Goal: Information Seeking & Learning: Learn about a topic

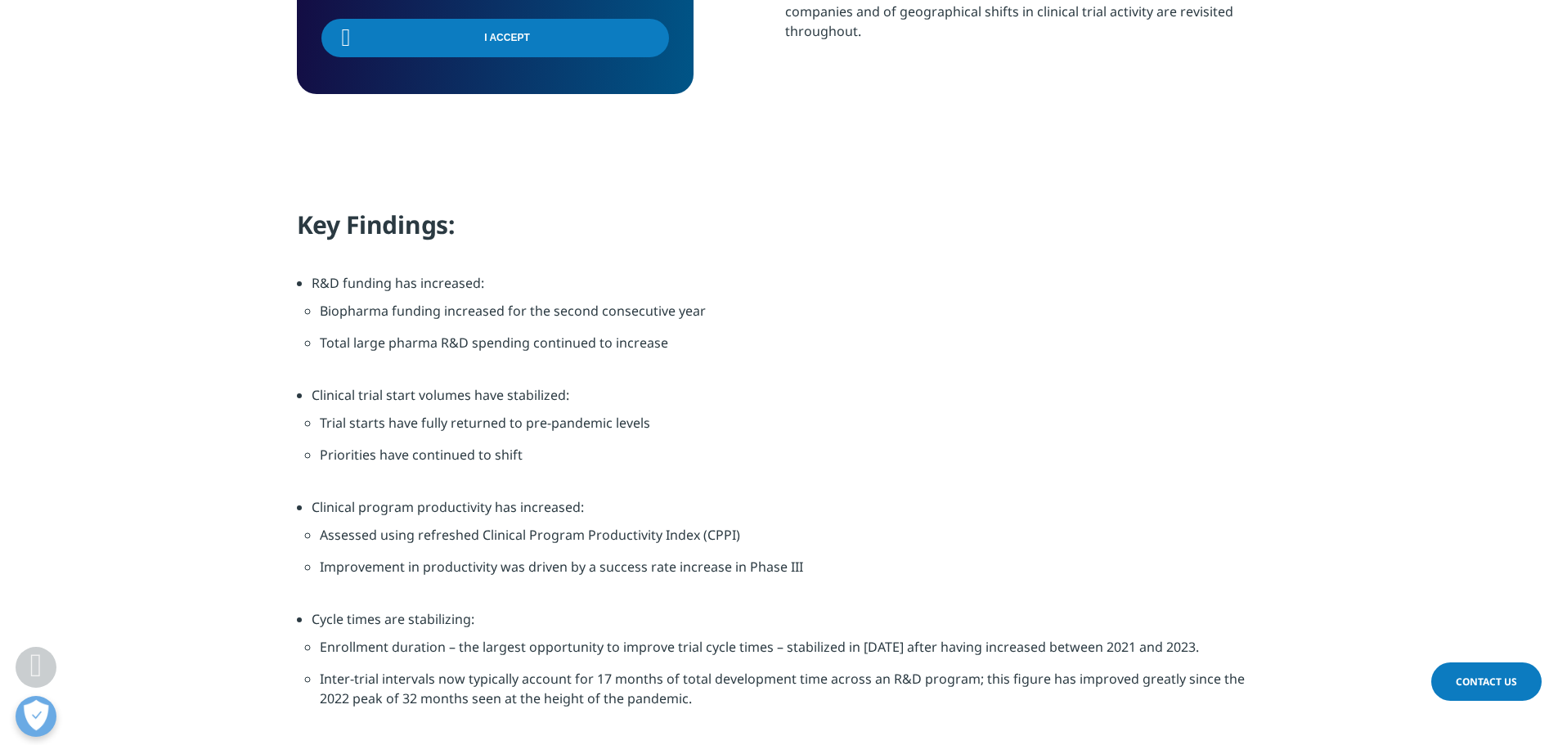
scroll to position [1145, 0]
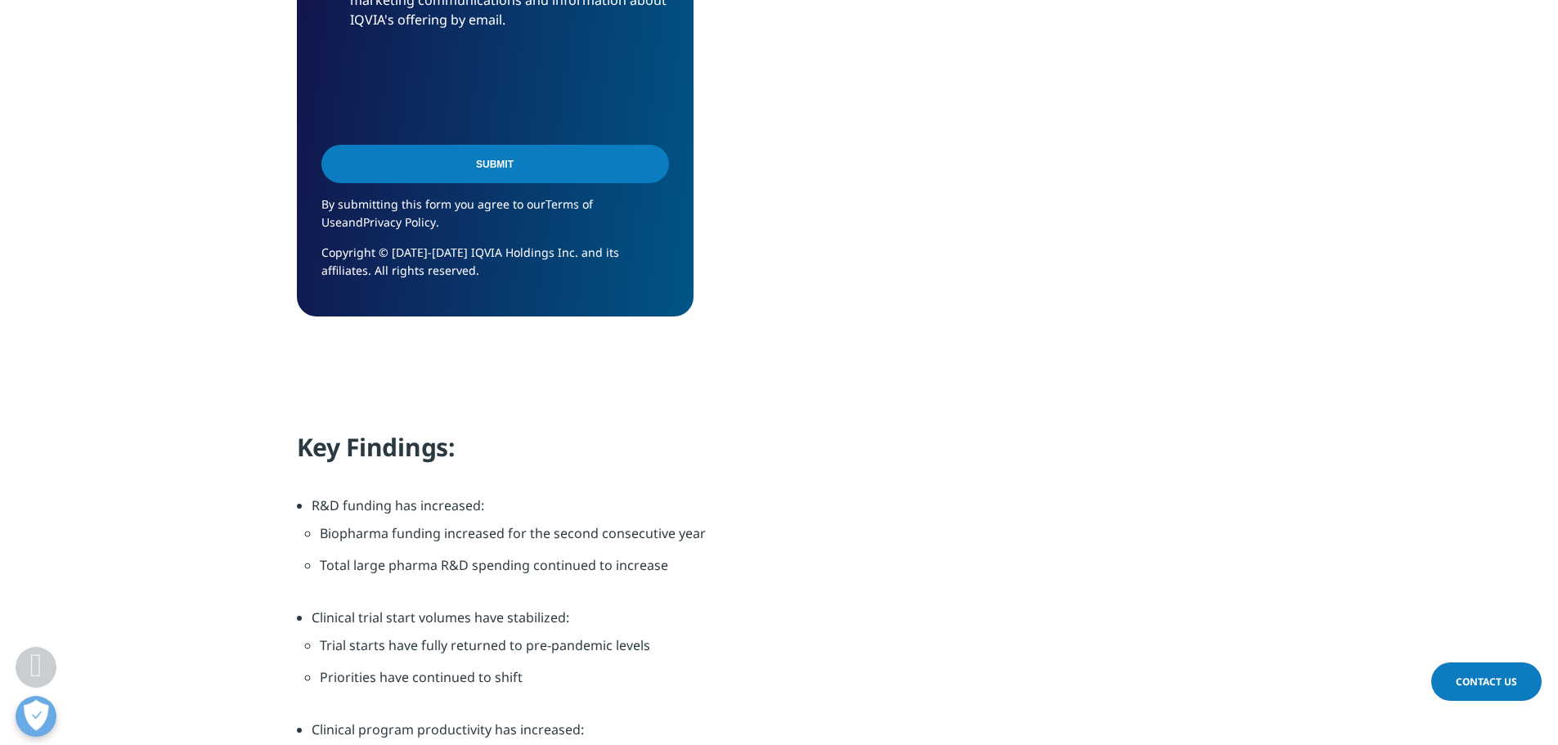
scroll to position [1711, 0]
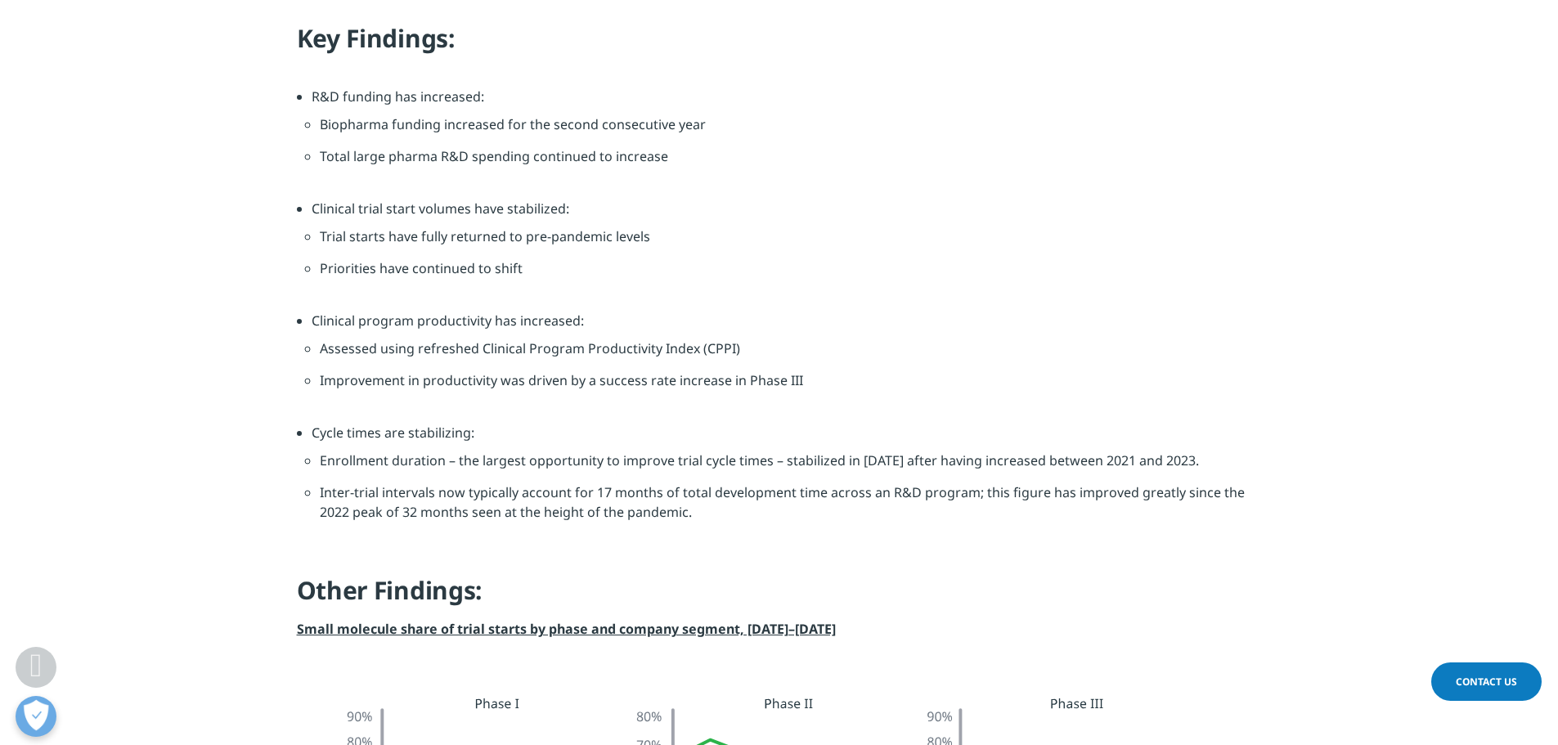
click at [559, 387] on li "Improvement in productivity was driven by a success rate increase in Phase III" at bounding box center [787, 387] width 934 height 32
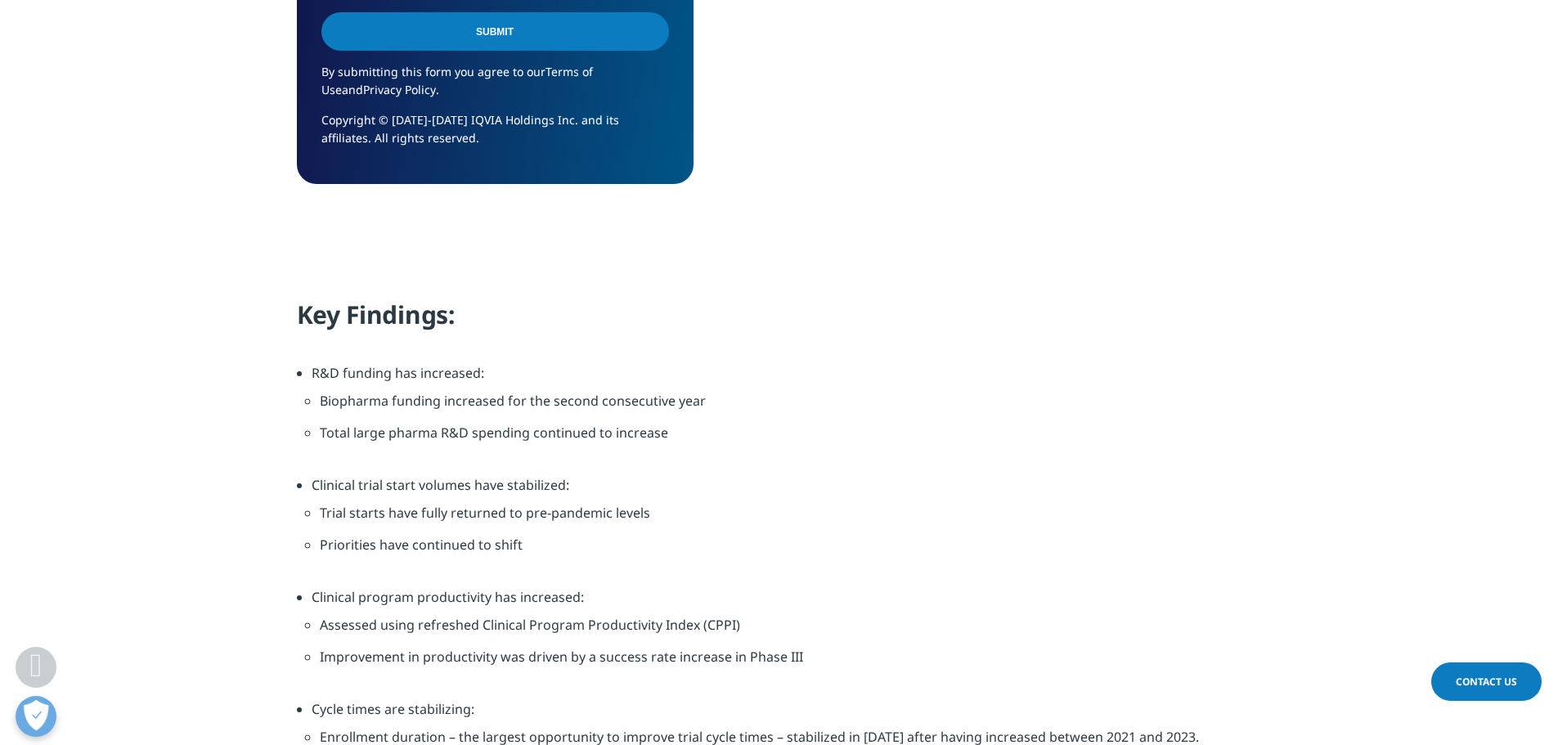
scroll to position [1466, 0]
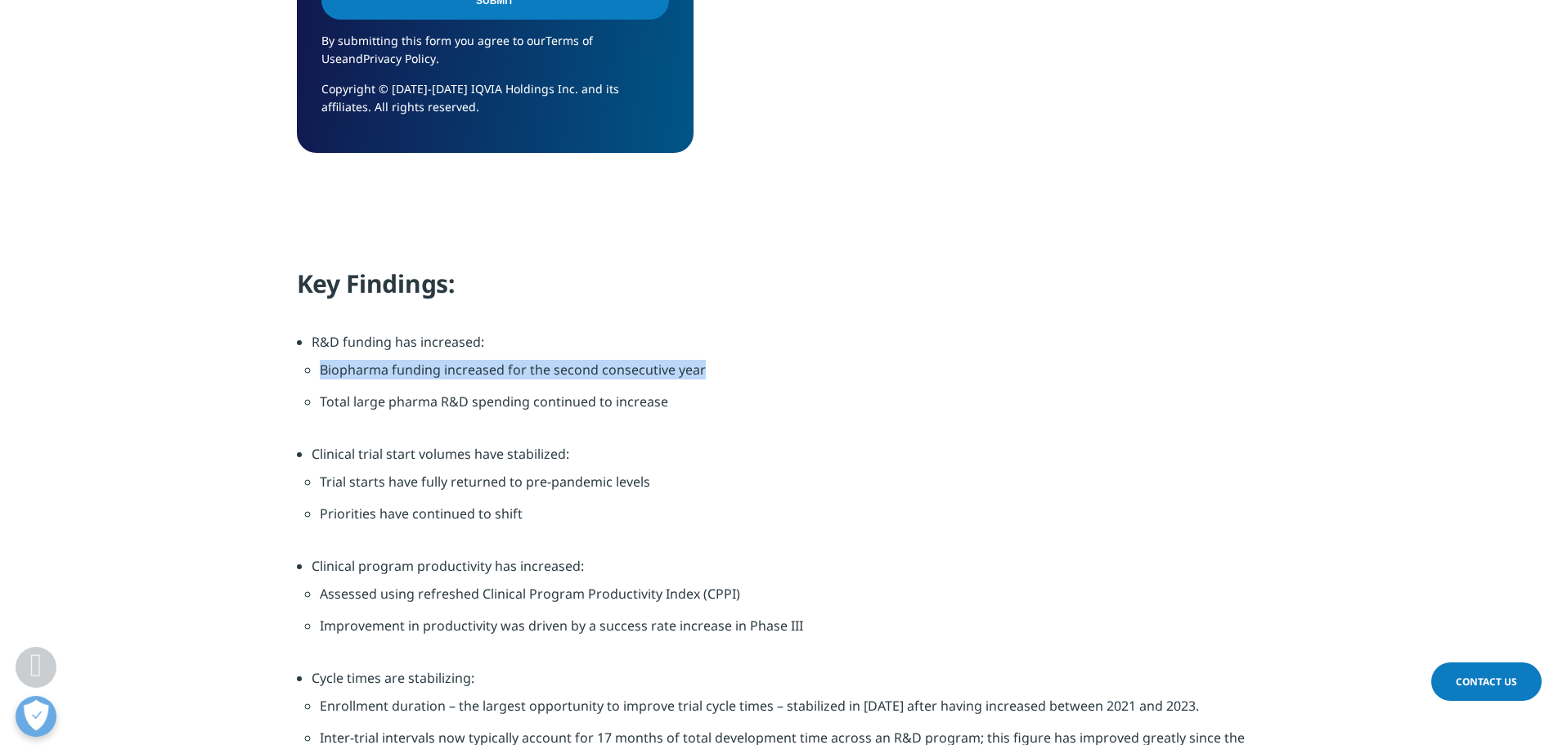
drag, startPoint x: 317, startPoint y: 371, endPoint x: 848, endPoint y: 373, distance: 530.1
click at [848, 373] on ul "Biopharma funding increased for the second consecutive year Total large pharma …" at bounding box center [787, 392] width 951 height 80
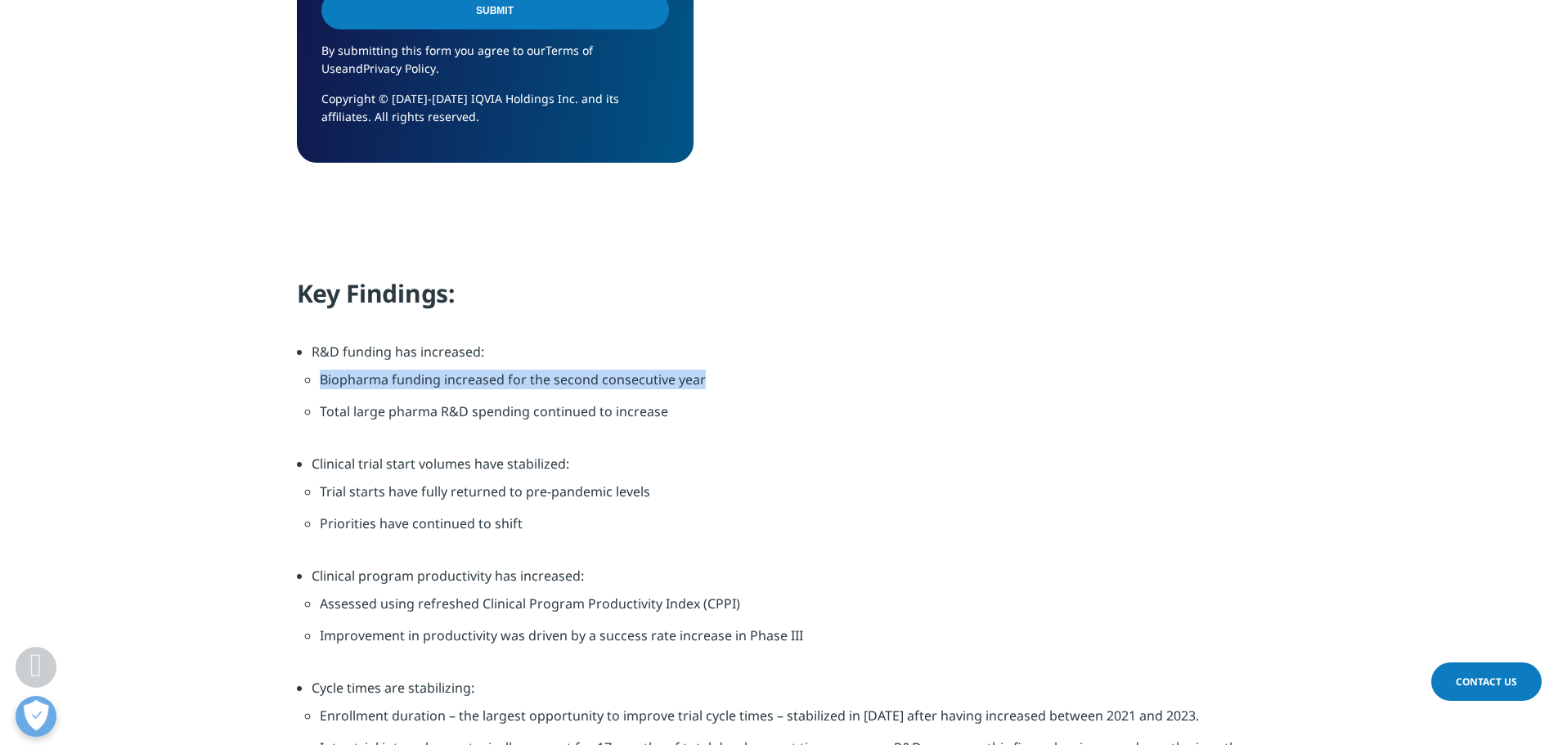
scroll to position [1473, 0]
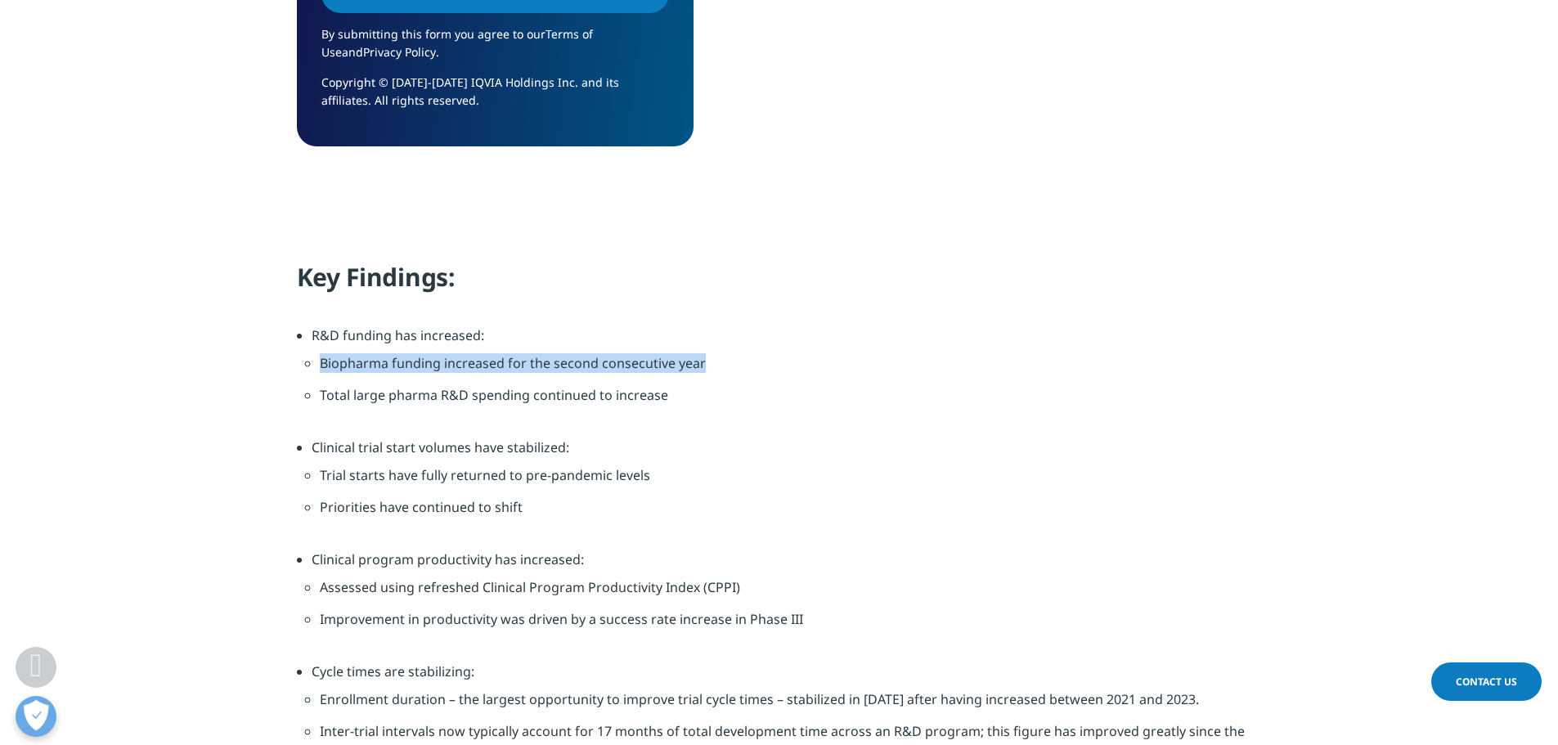
drag, startPoint x: 413, startPoint y: 346, endPoint x: 286, endPoint y: 366, distance: 129.1
click at [412, 346] on ul "Biopharma funding increased for the second consecutive year Total large pharma …" at bounding box center [787, 385] width 951 height 80
click at [332, 371] on li "Biopharma funding increased for the second consecutive year" at bounding box center [787, 369] width 934 height 32
drag, startPoint x: 326, startPoint y: 366, endPoint x: 746, endPoint y: 351, distance: 419.9
click at [746, 351] on ul "Biopharma funding increased for the second consecutive year Total large pharma …" at bounding box center [787, 385] width 951 height 80
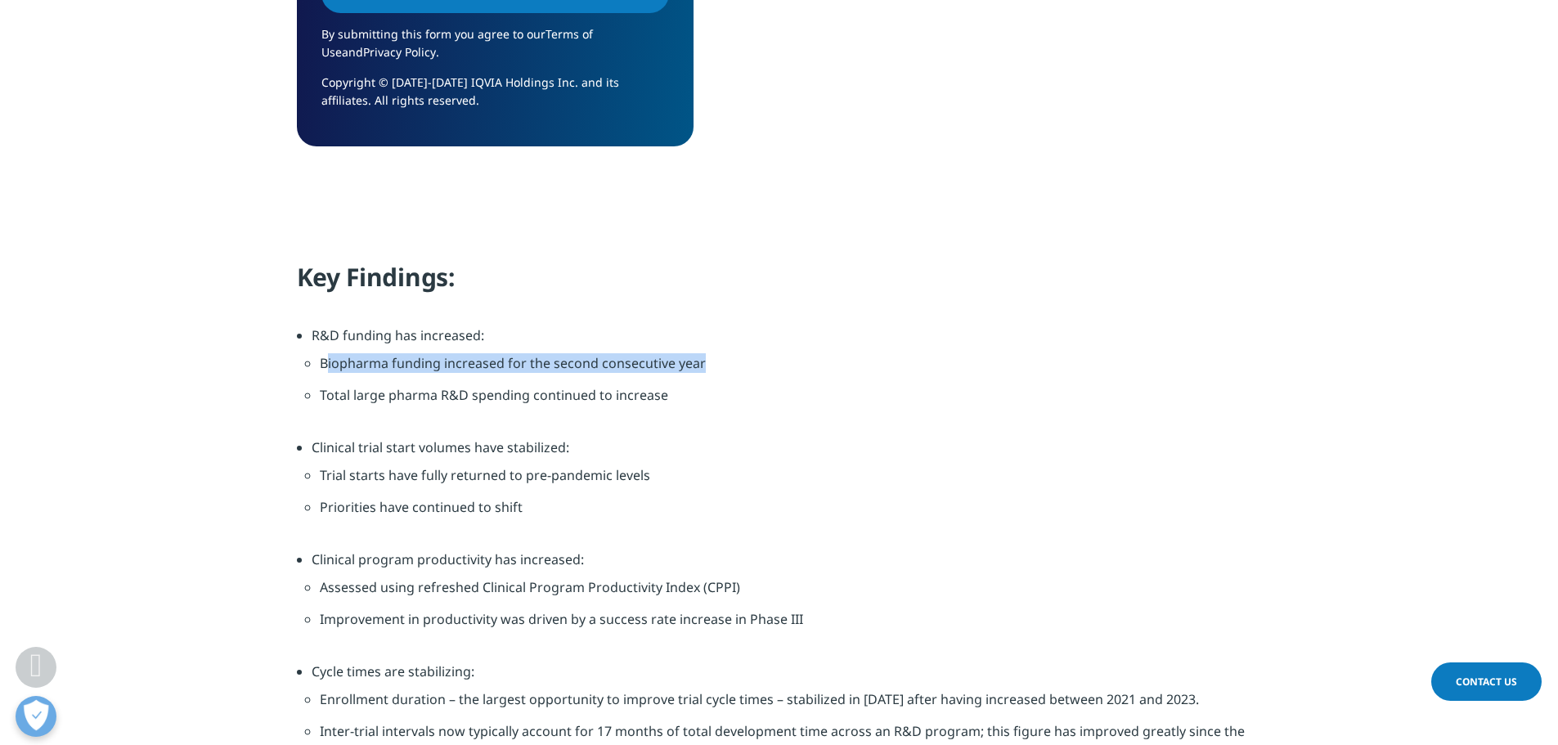
click at [372, 356] on li "Biopharma funding increased for the second consecutive year" at bounding box center [787, 369] width 934 height 32
drag, startPoint x: 303, startPoint y: 335, endPoint x: 711, endPoint y: 398, distance: 413.1
click at [711, 398] on ul "R&D funding has increased: Biopharma funding increased for the second consecuti…" at bounding box center [779, 560] width 965 height 468
click at [653, 416] on li "Total large pharma R&D spending continued to increase" at bounding box center [787, 401] width 934 height 32
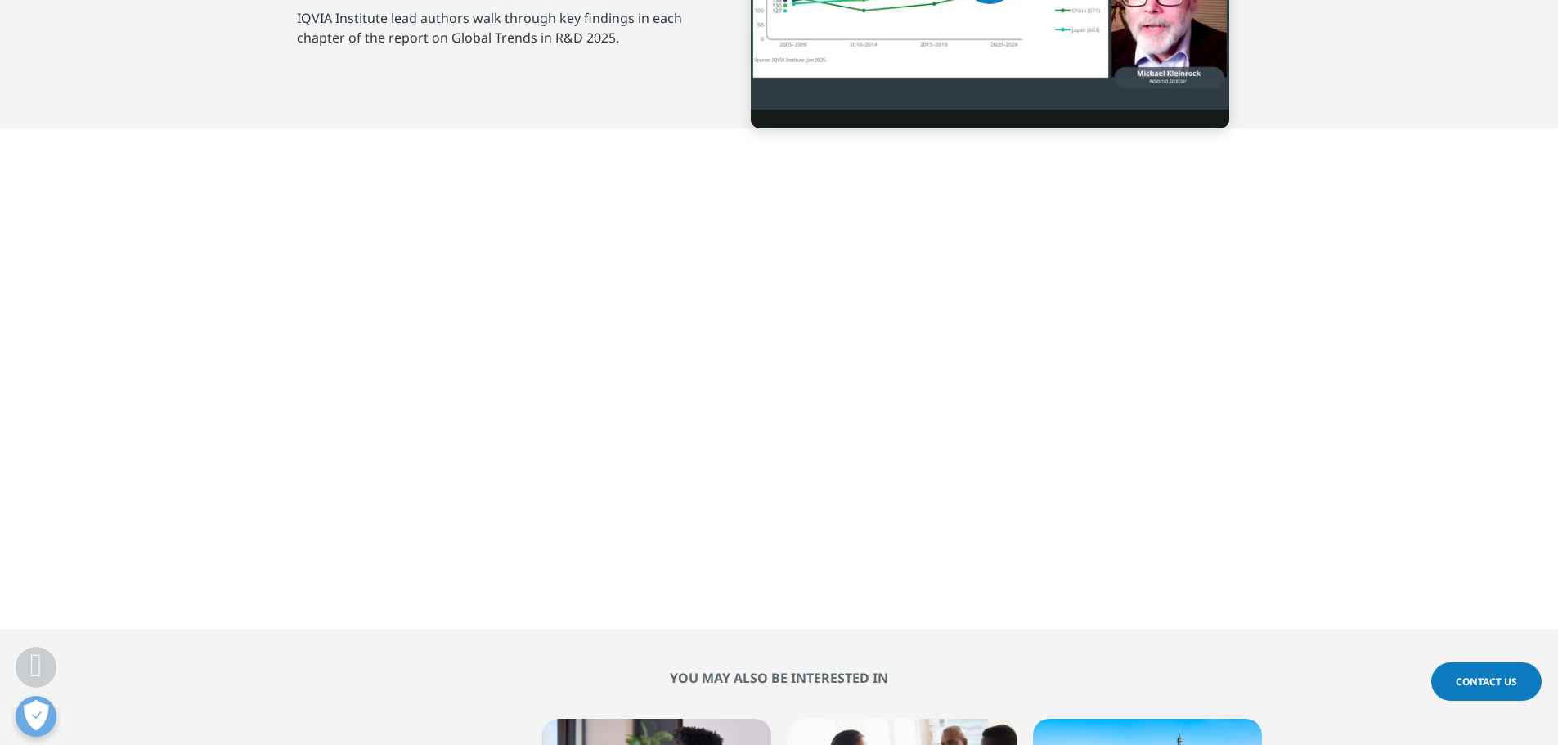
scroll to position [6054, 0]
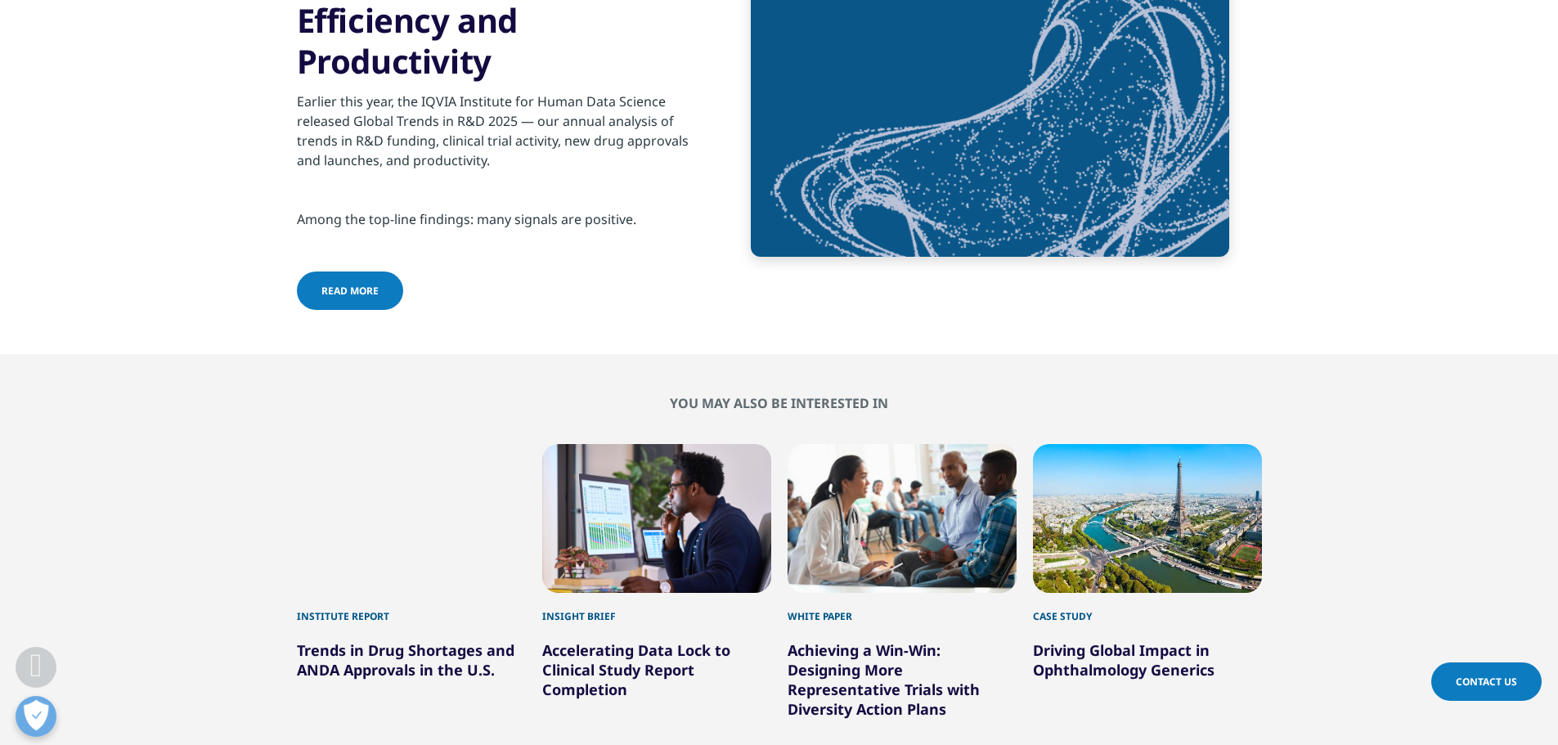
click at [374, 310] on link "read more" at bounding box center [350, 291] width 106 height 38
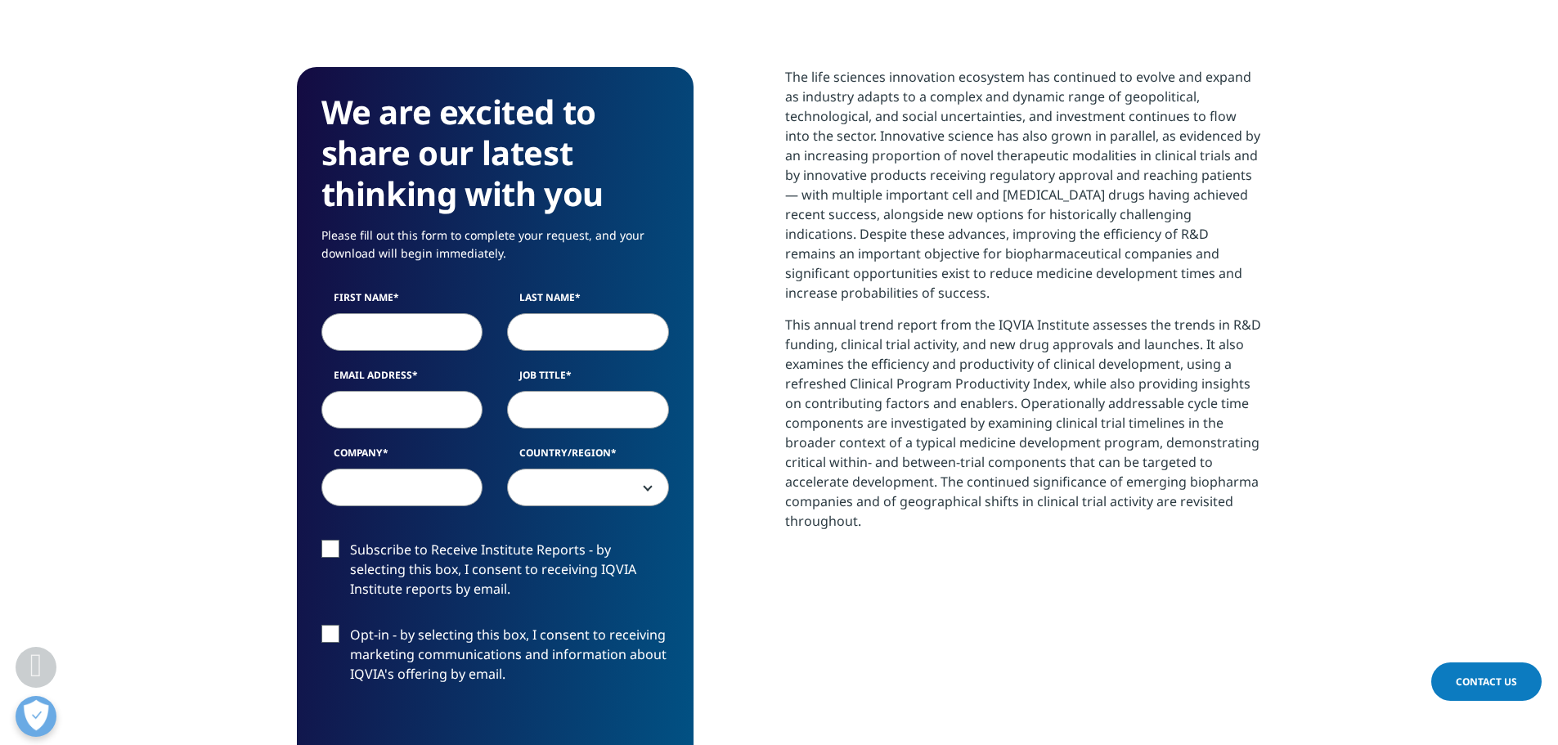
scroll to position [654, 0]
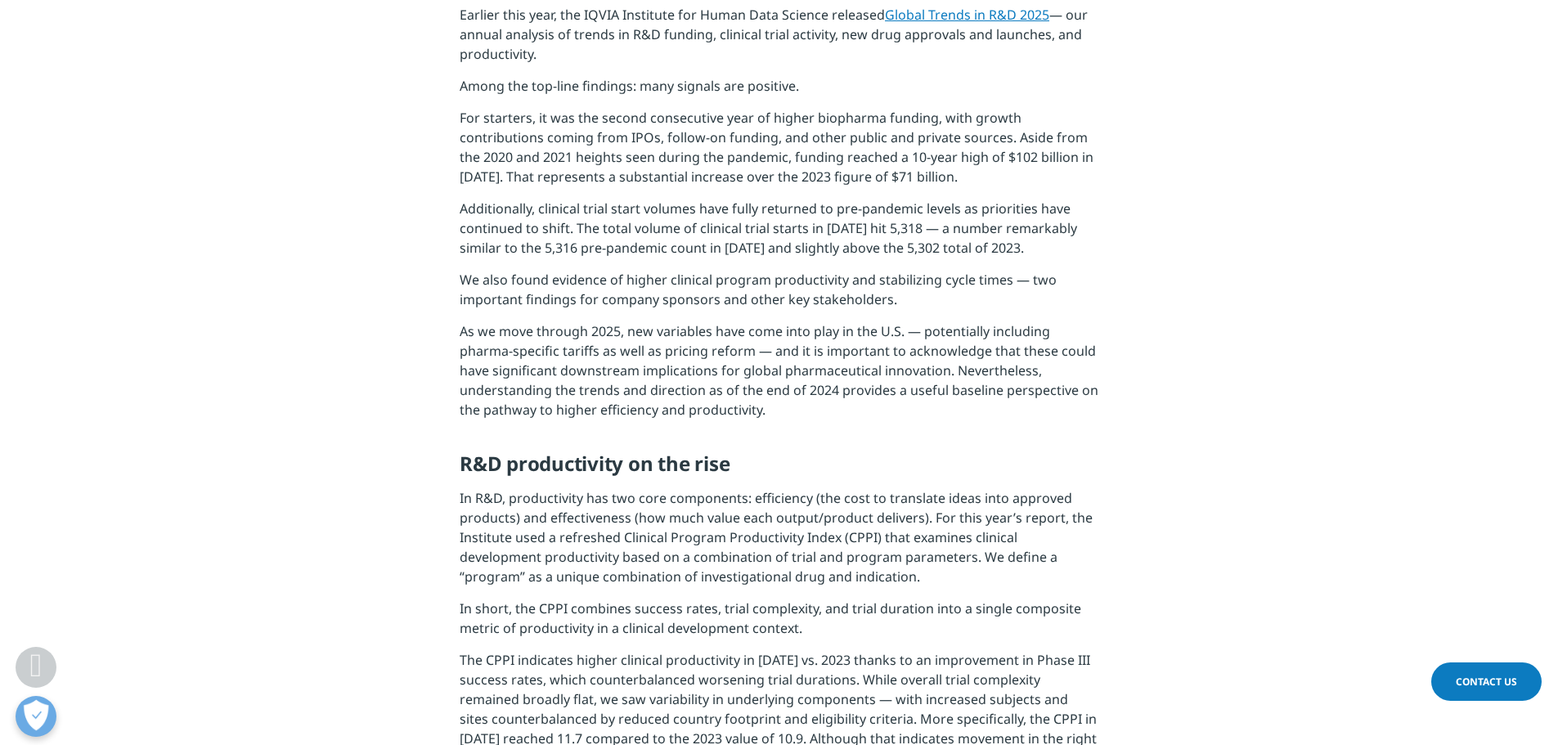
scroll to position [245, 0]
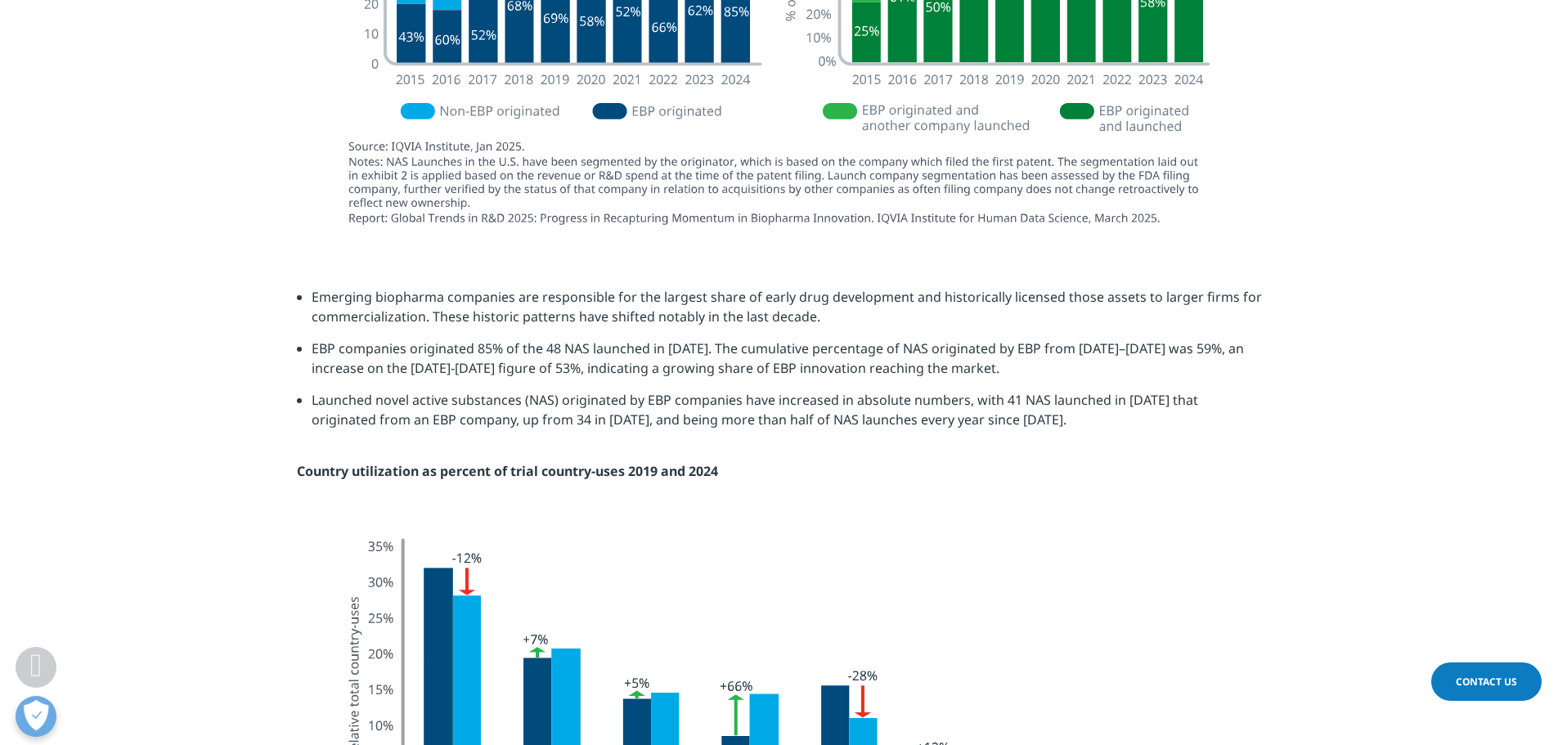
scroll to position [4581, 0]
